Goal: Transaction & Acquisition: Purchase product/service

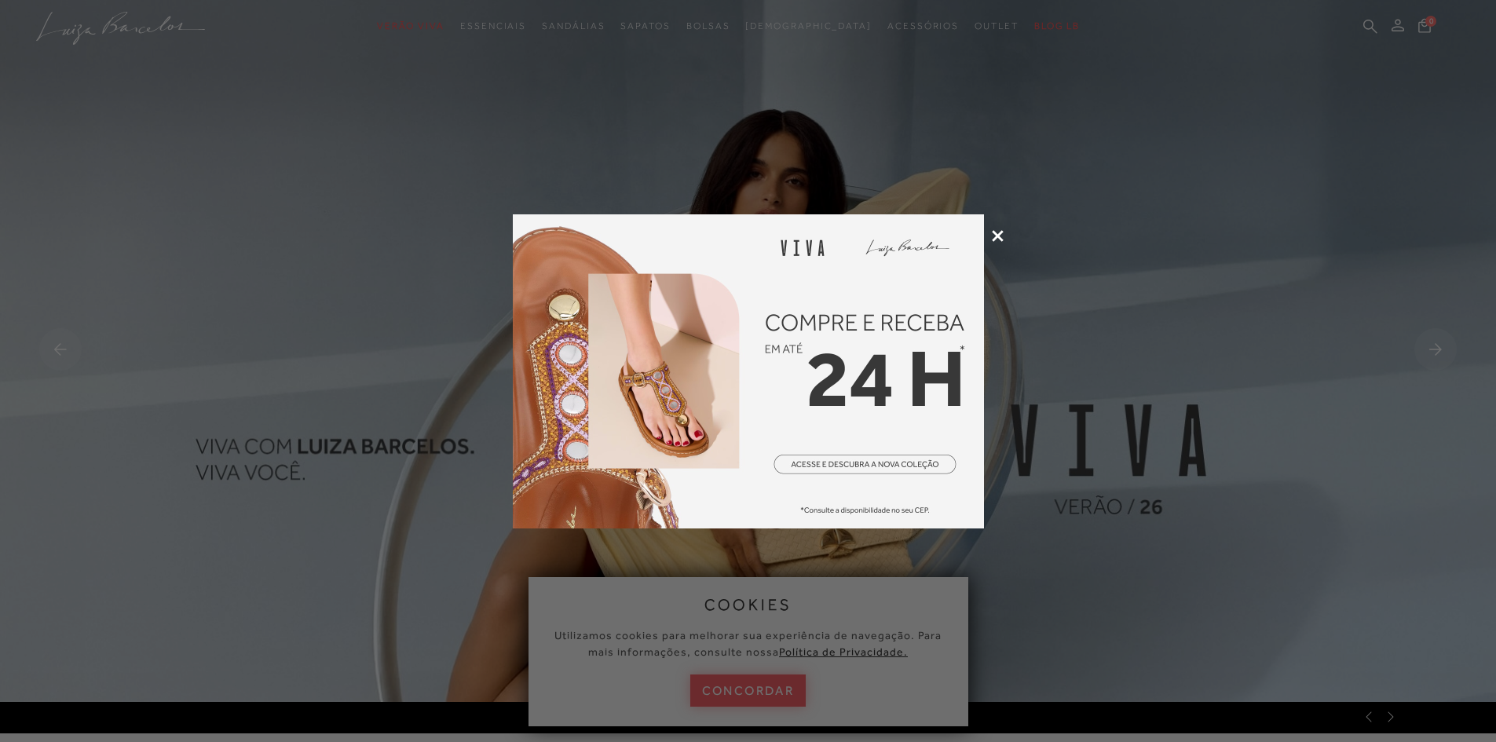
click at [1001, 239] on icon at bounding box center [998, 236] width 12 height 12
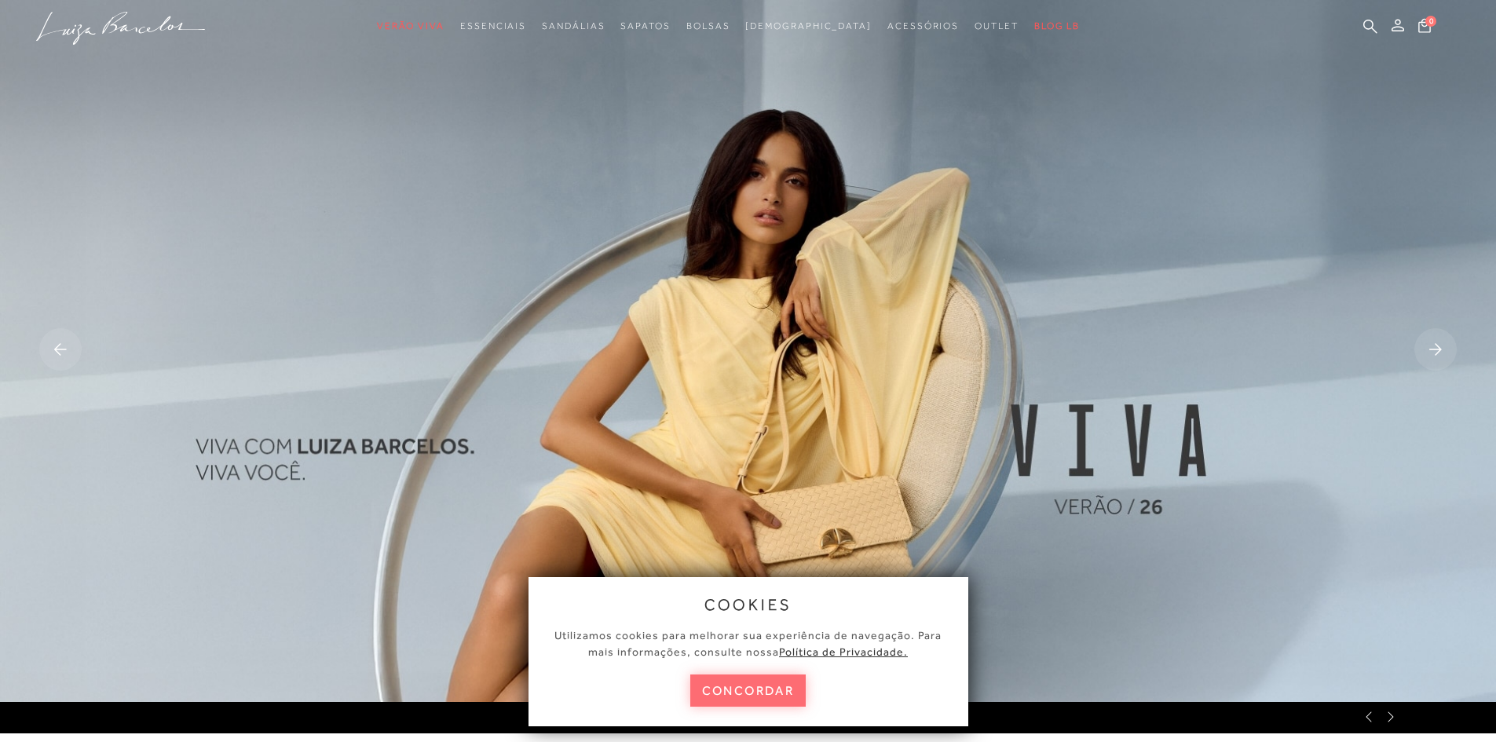
click at [755, 692] on button "concordar" at bounding box center [748, 691] width 116 height 32
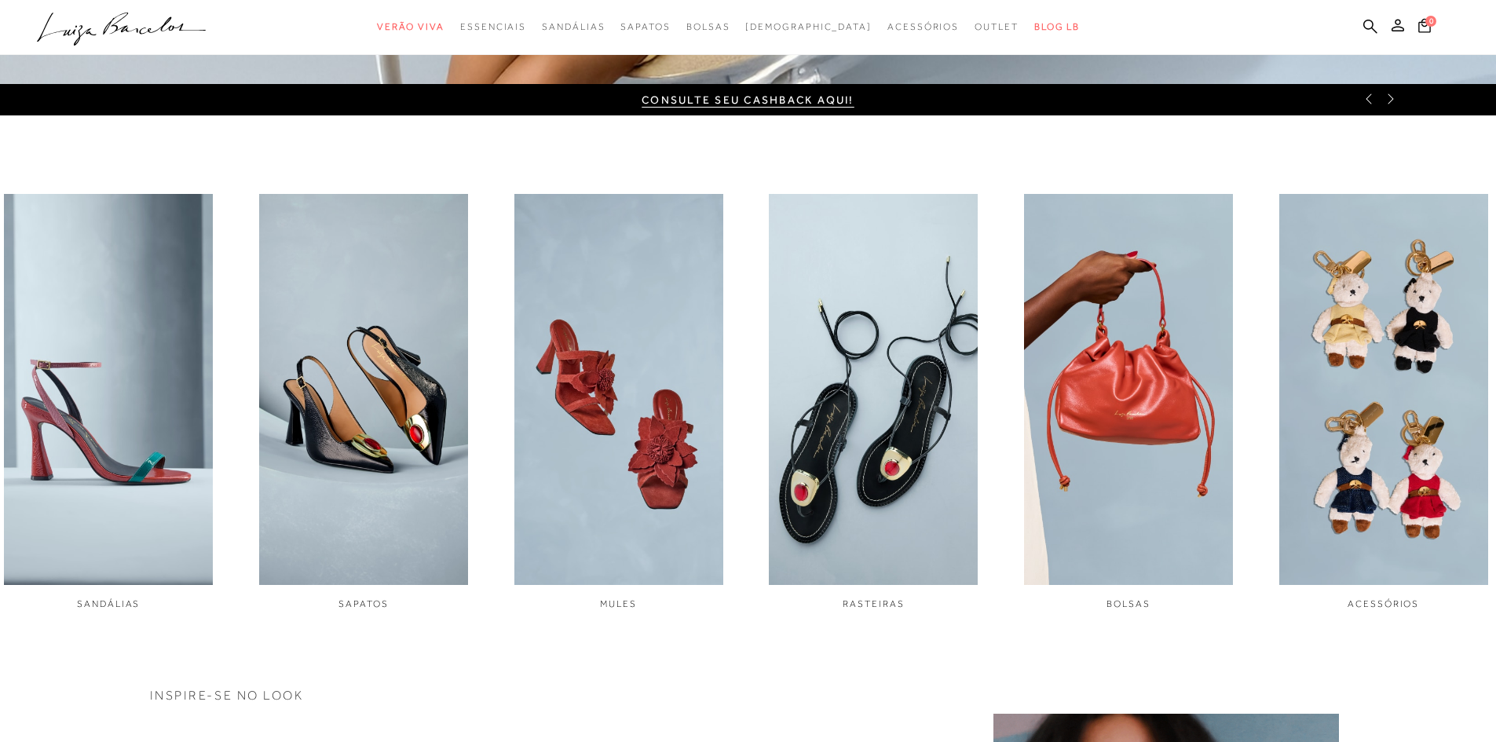
scroll to position [639, 0]
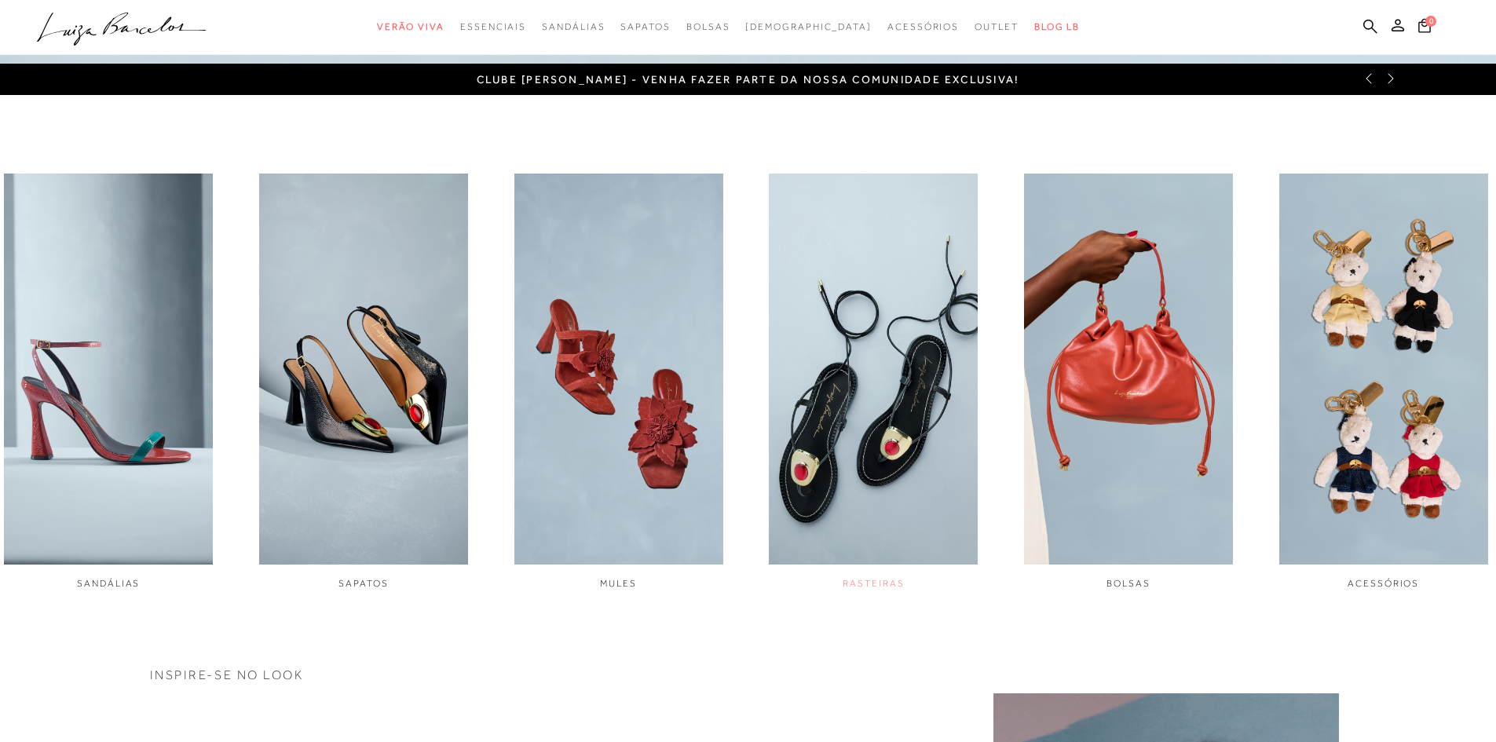
click at [828, 434] on img "4 / 6" at bounding box center [873, 369] width 209 height 391
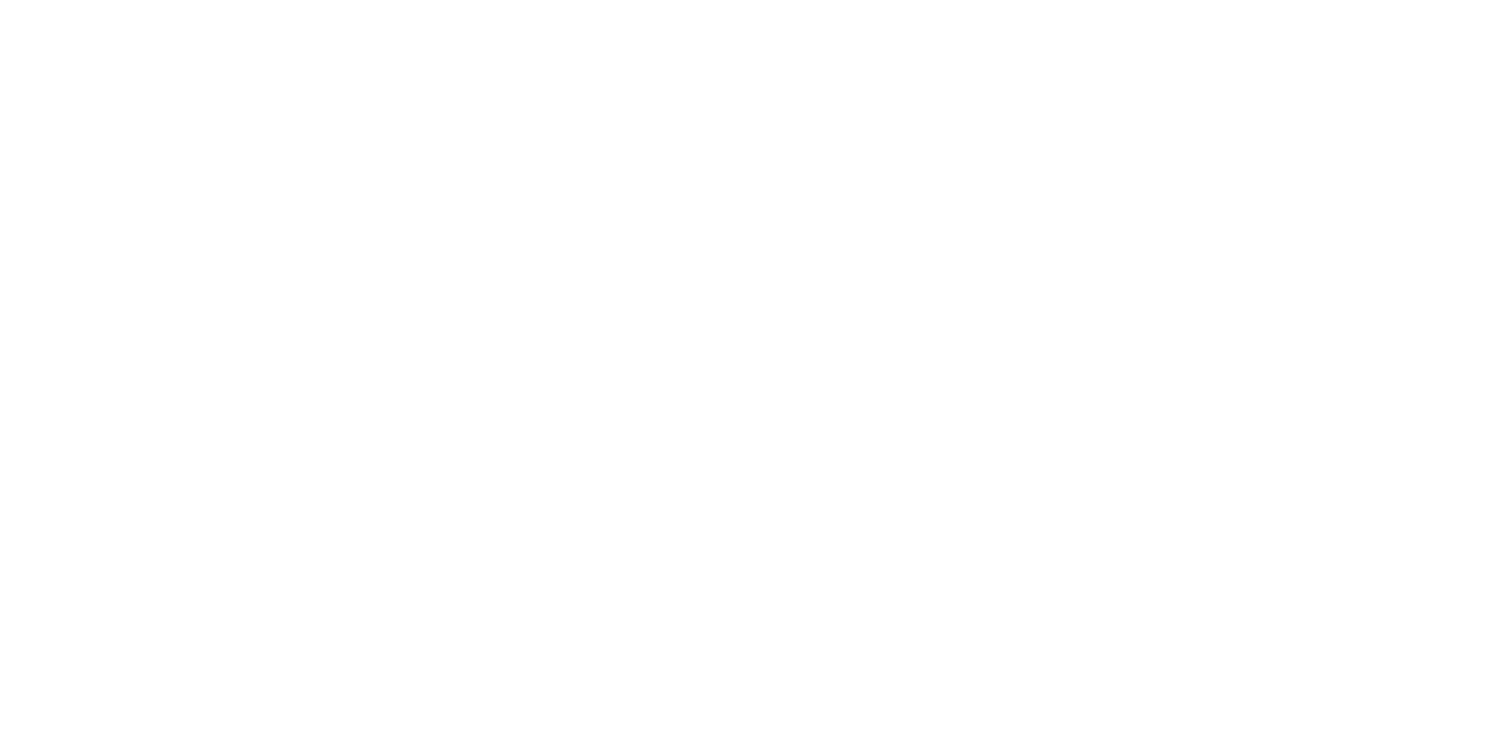
scroll to position [1, 0]
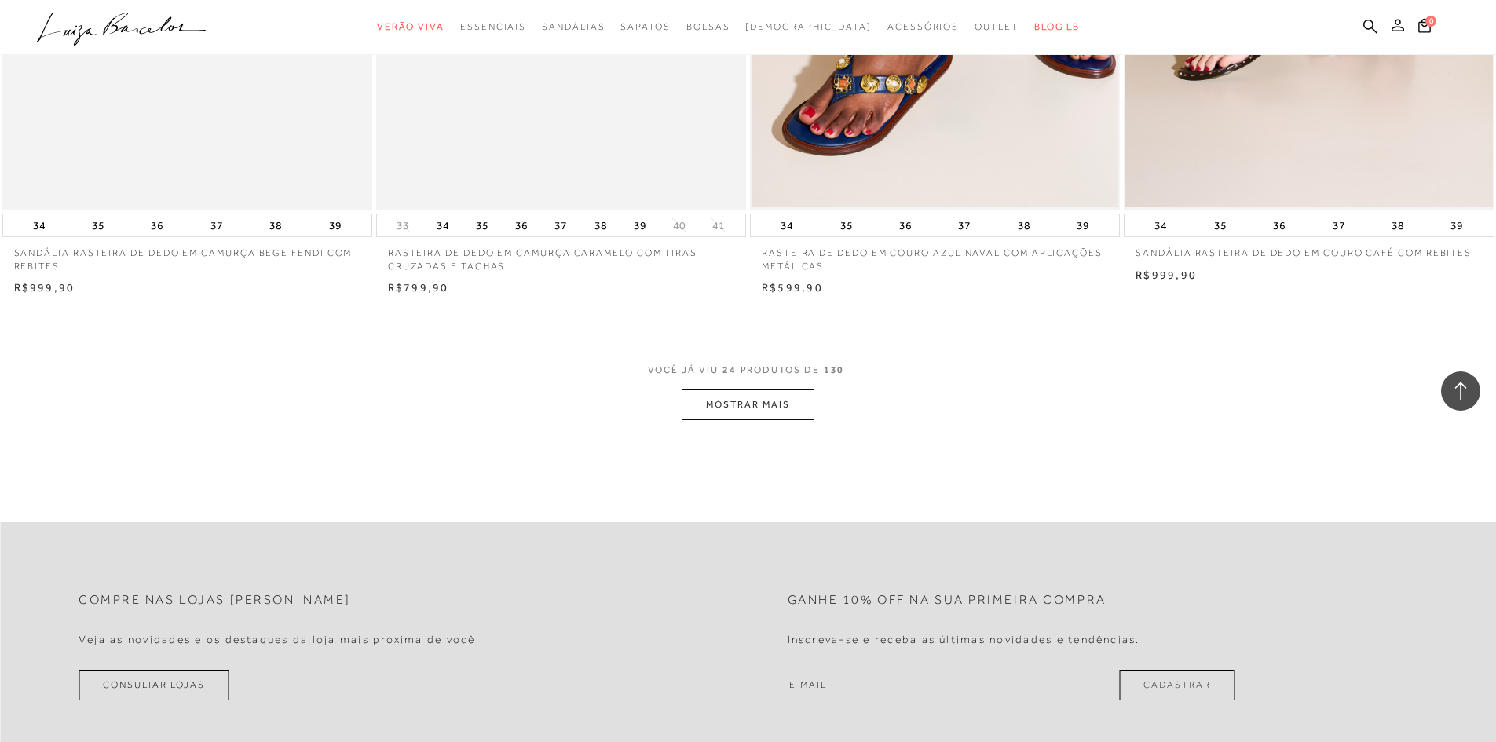
scroll to position [3791, 0]
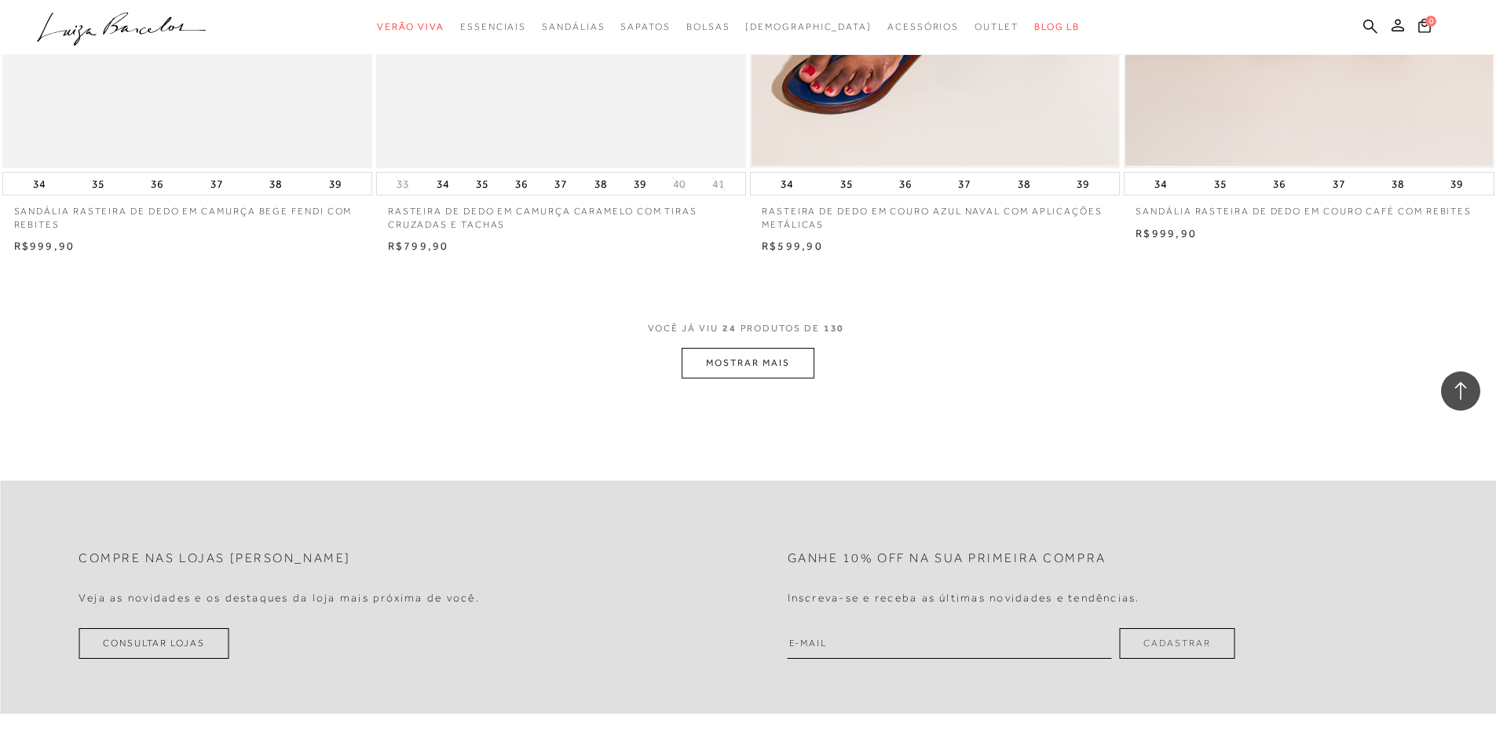
click at [755, 362] on button "MOSTRAR MAIS" at bounding box center [748, 363] width 132 height 31
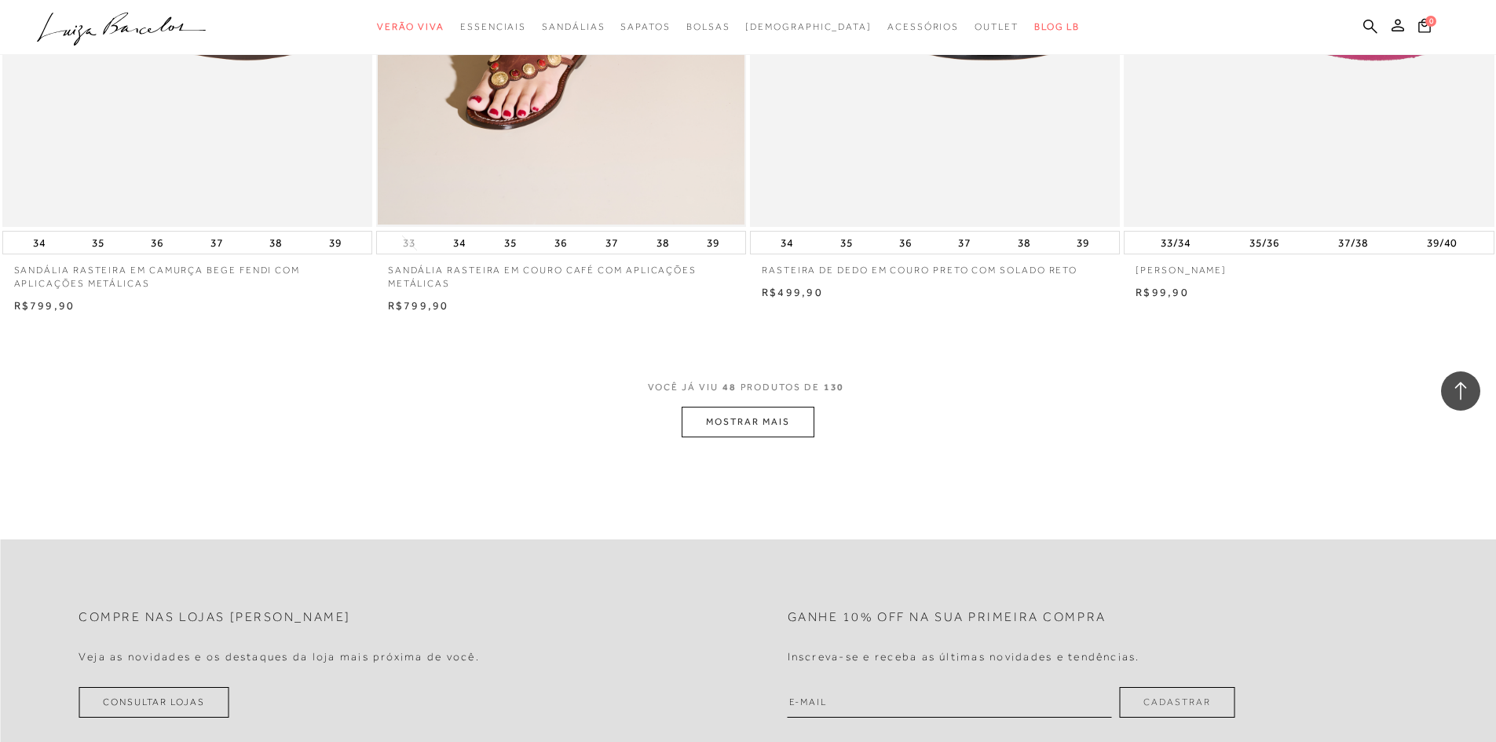
scroll to position [7730, 0]
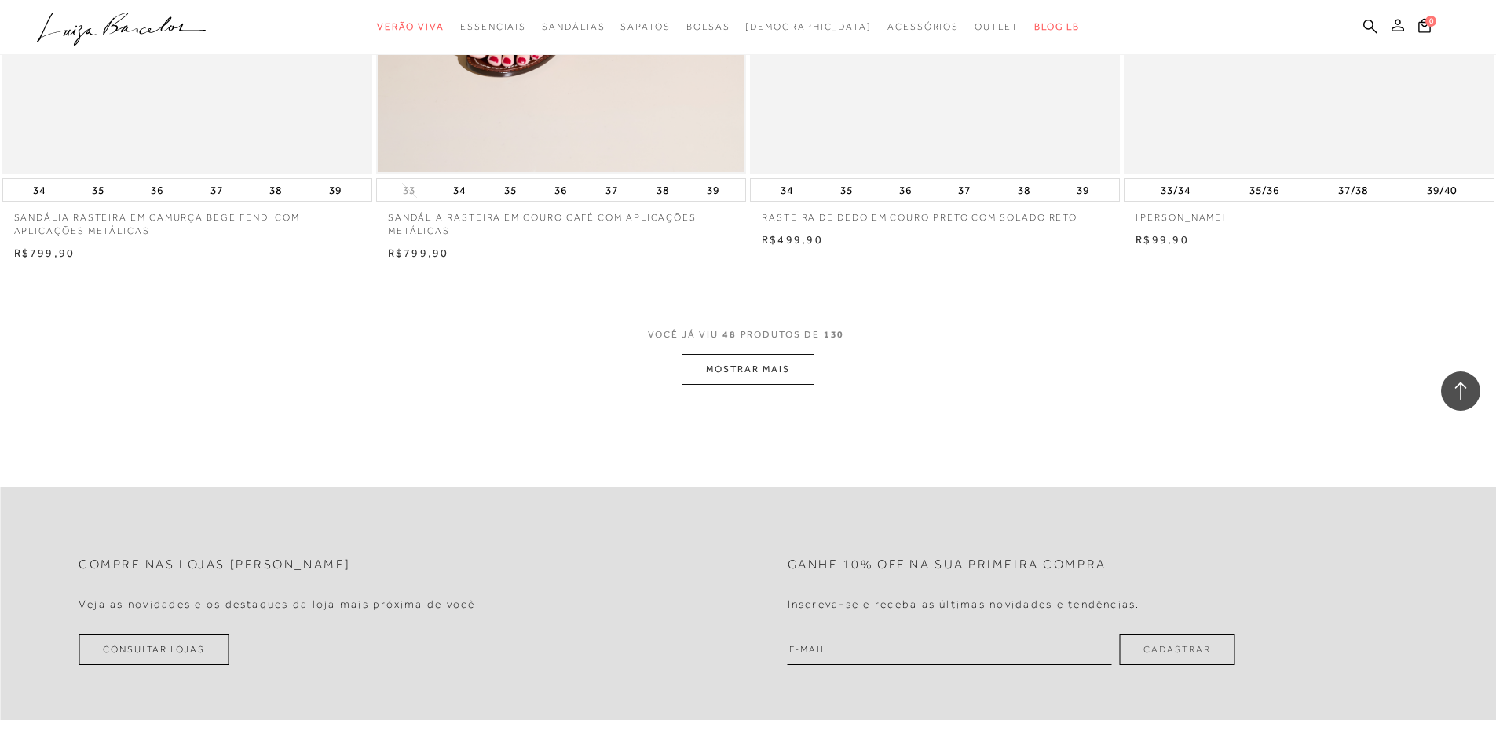
click at [727, 366] on button "MOSTRAR MAIS" at bounding box center [748, 369] width 132 height 31
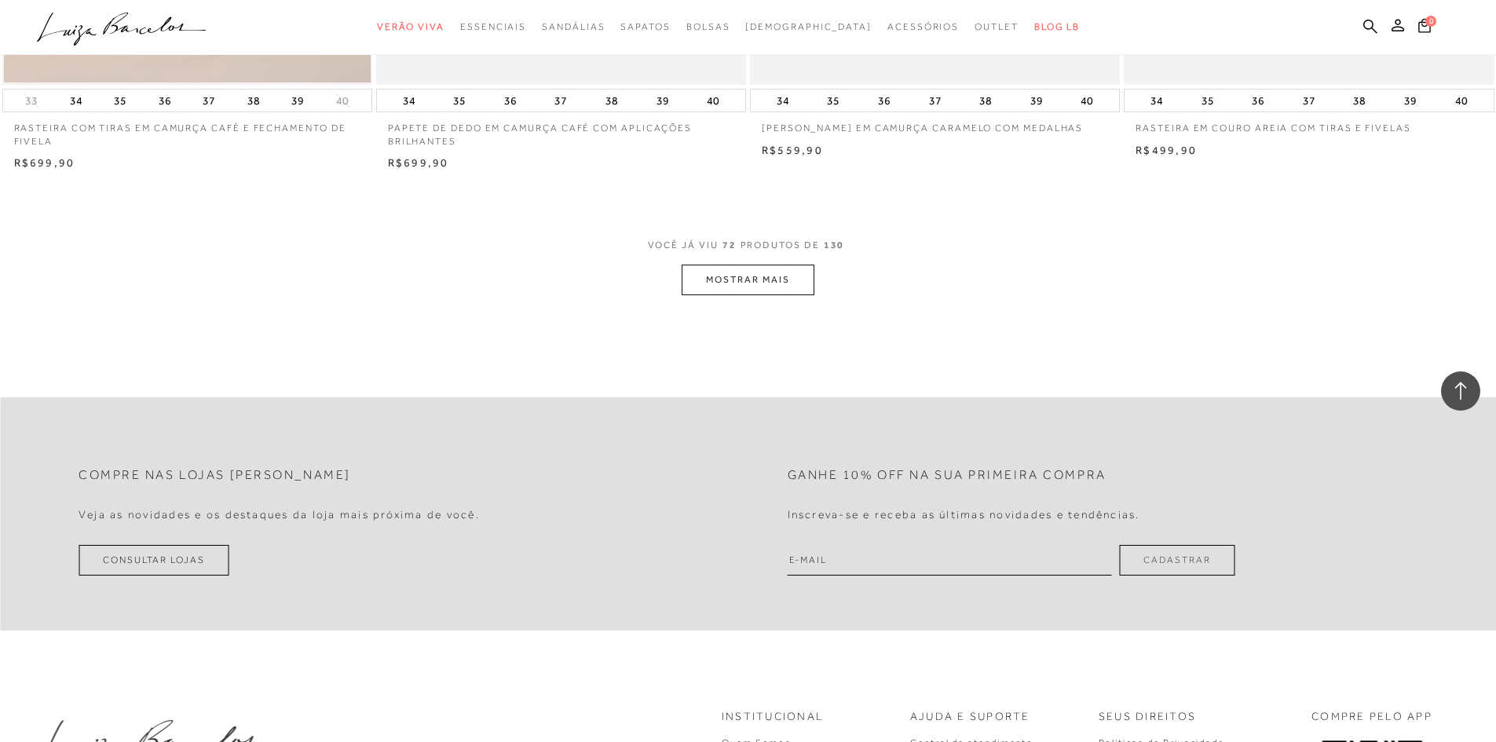
scroll to position [11762, 0]
